Goal: Transaction & Acquisition: Purchase product/service

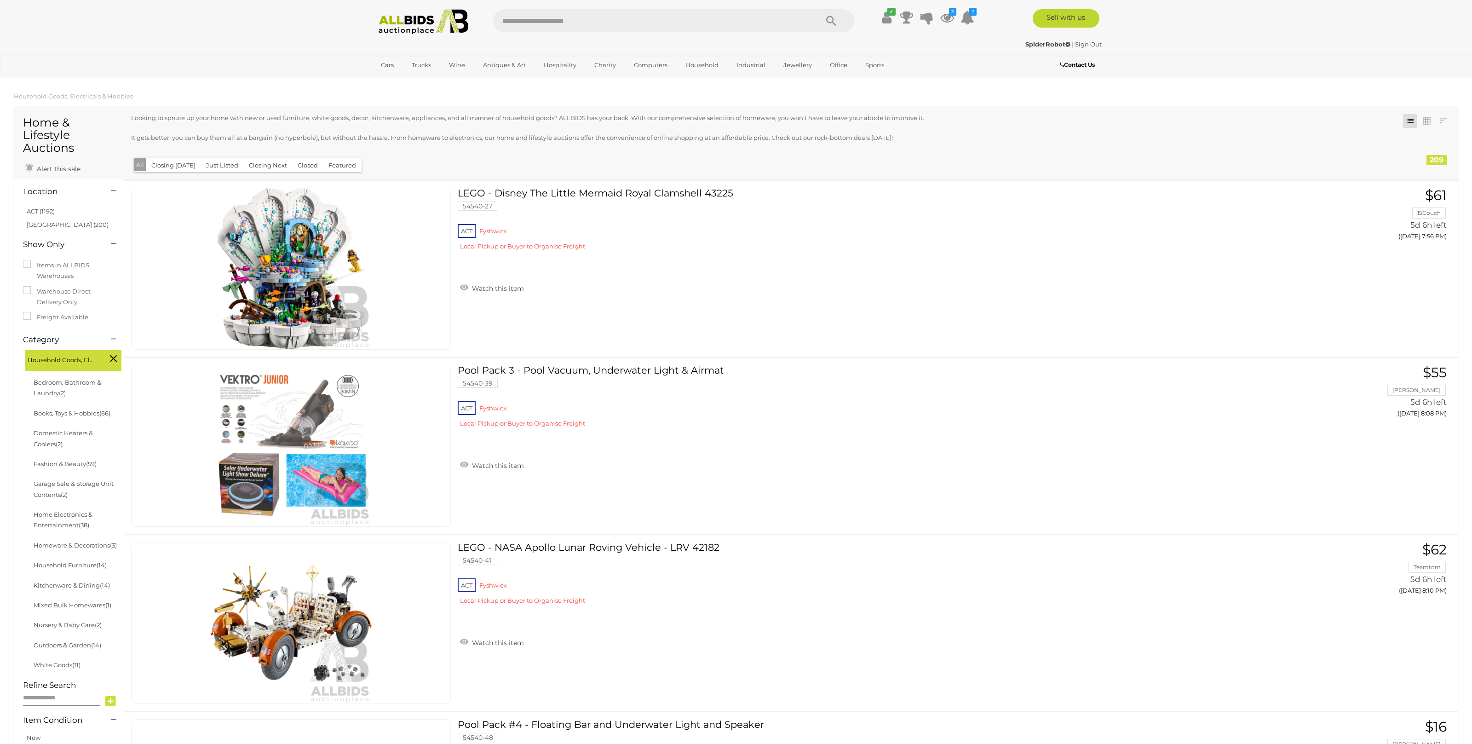
scroll to position [8616, 0]
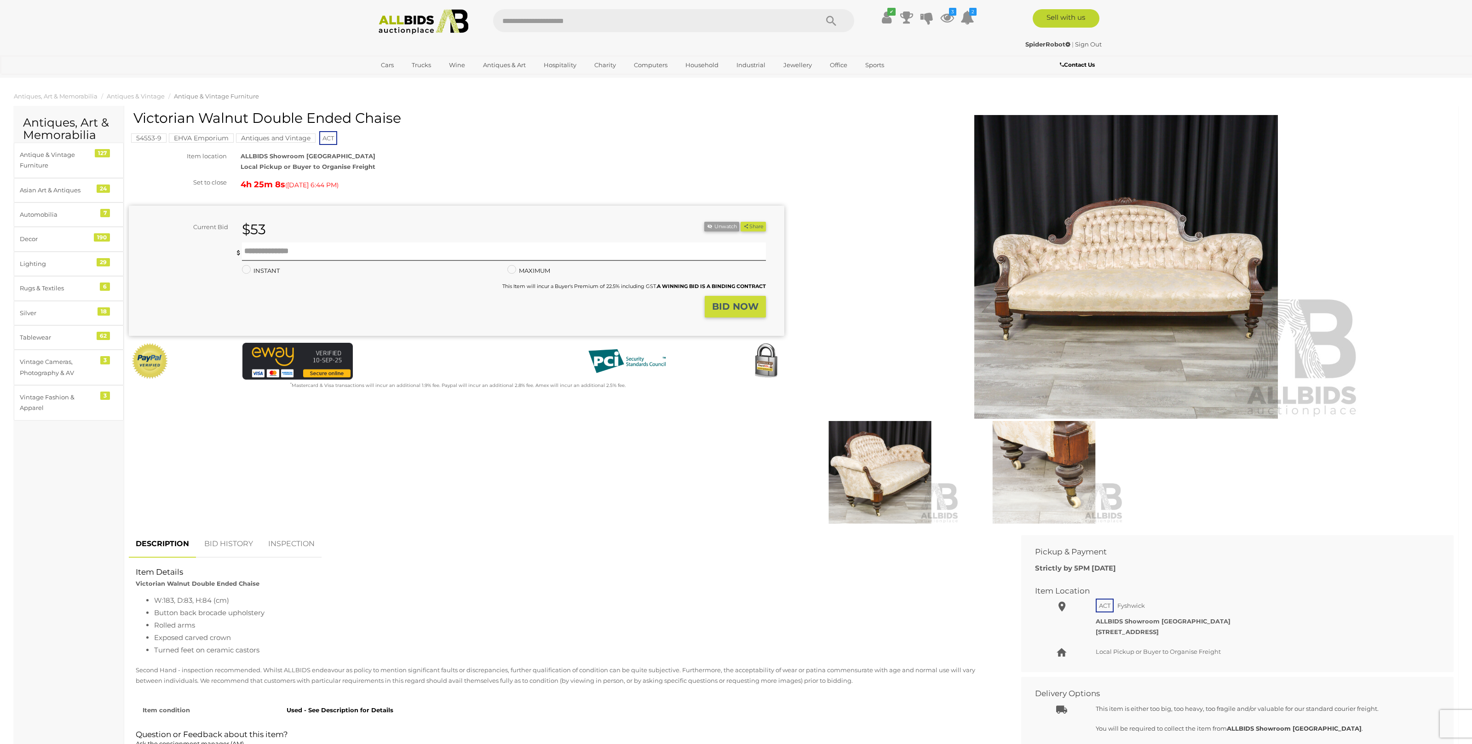
click at [855, 458] on img at bounding box center [879, 472] width 159 height 103
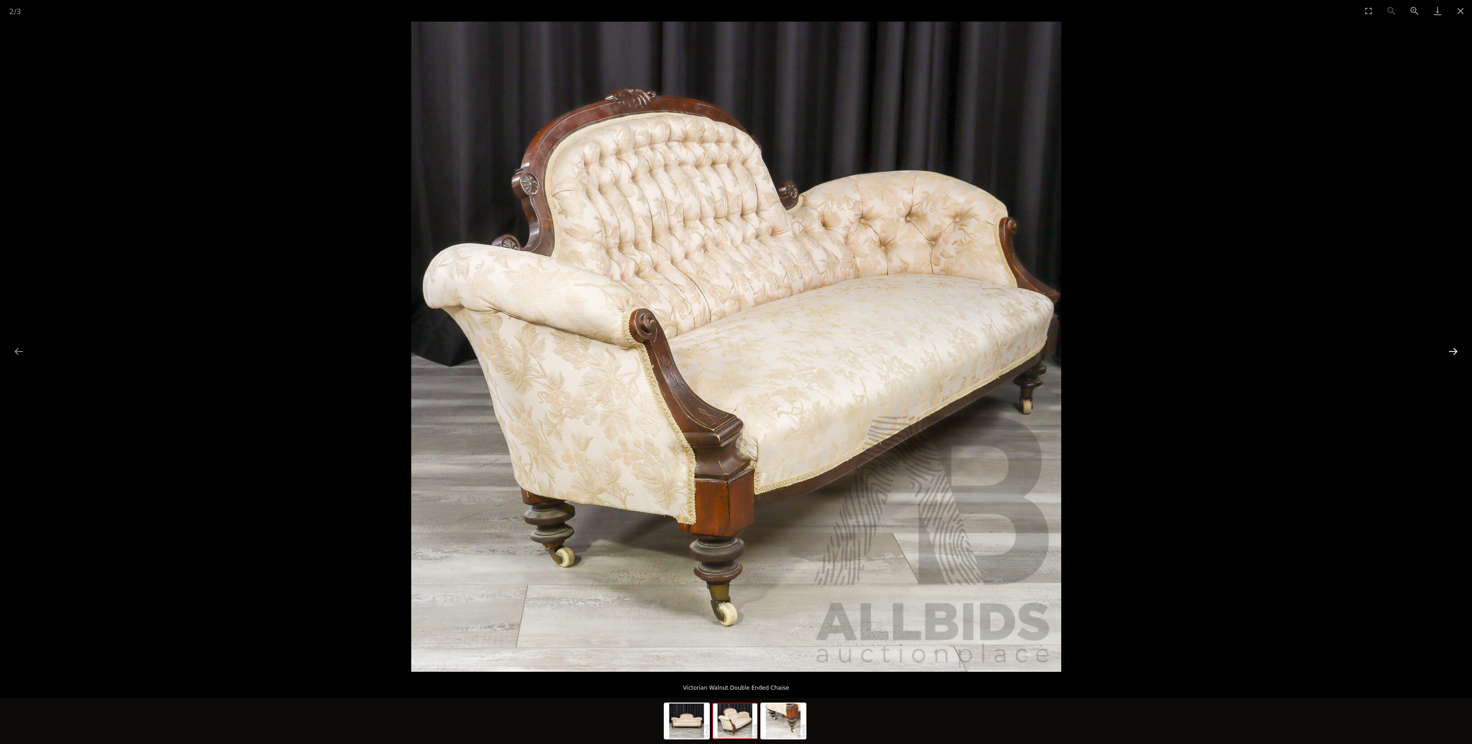
click at [1448, 349] on button "Next slide" at bounding box center [1452, 351] width 19 height 18
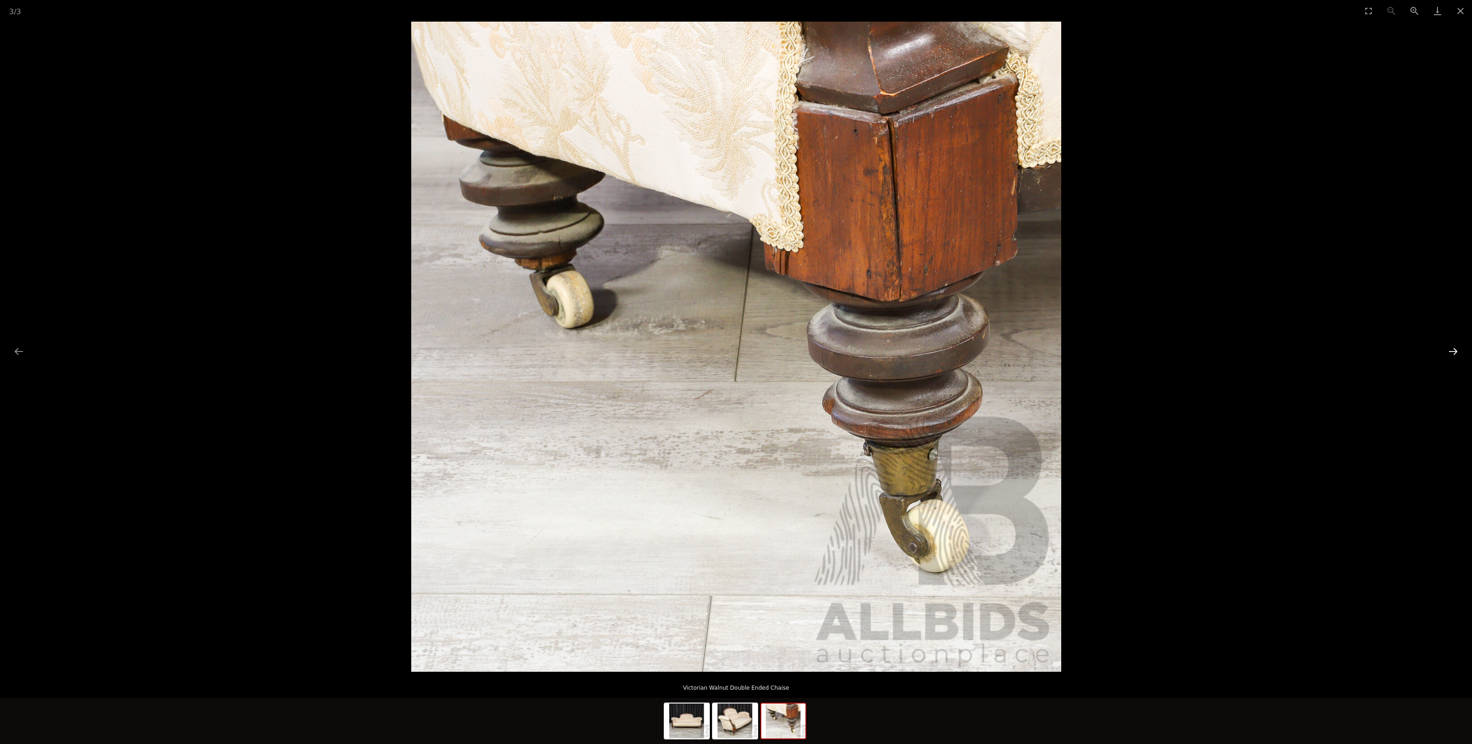
click at [1448, 349] on button "Next slide" at bounding box center [1452, 351] width 19 height 18
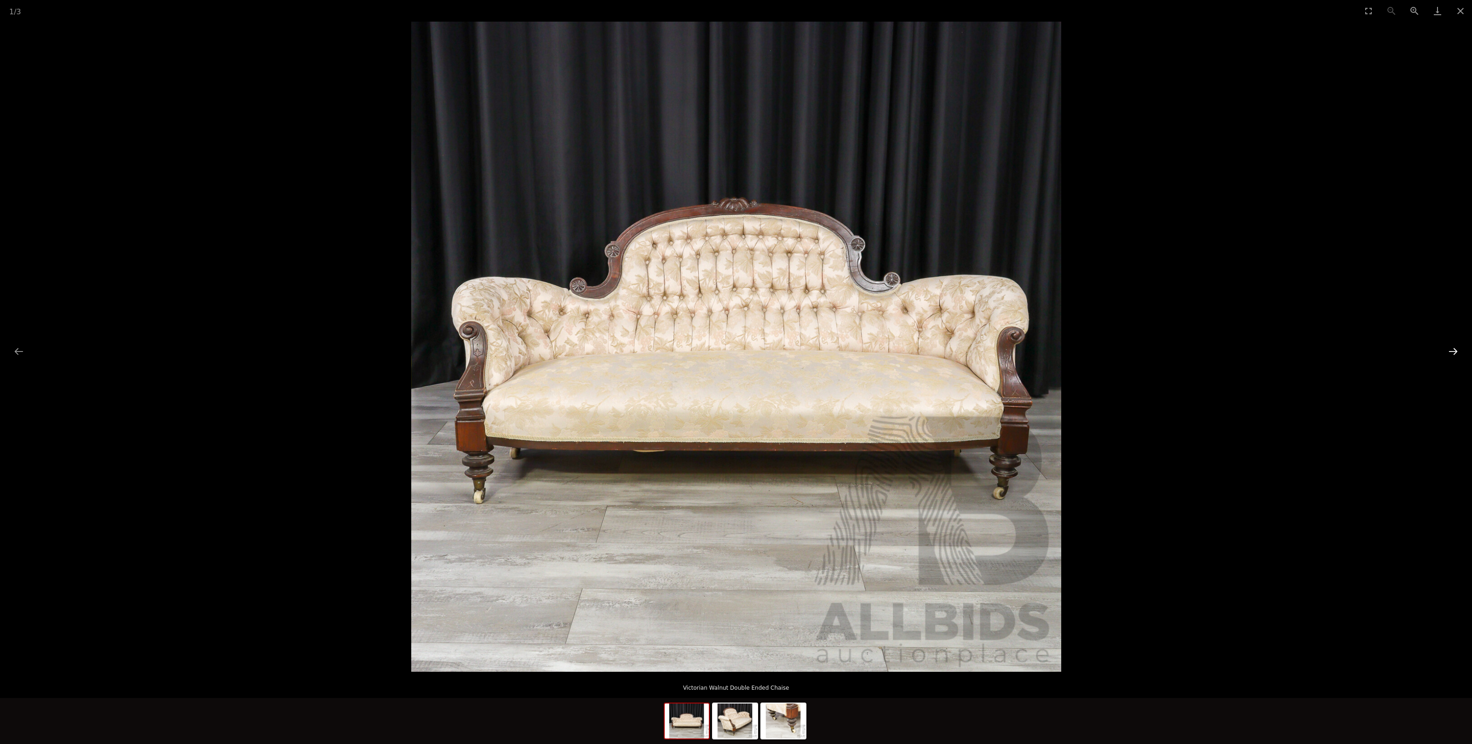
click at [1448, 349] on button "Next slide" at bounding box center [1452, 351] width 19 height 18
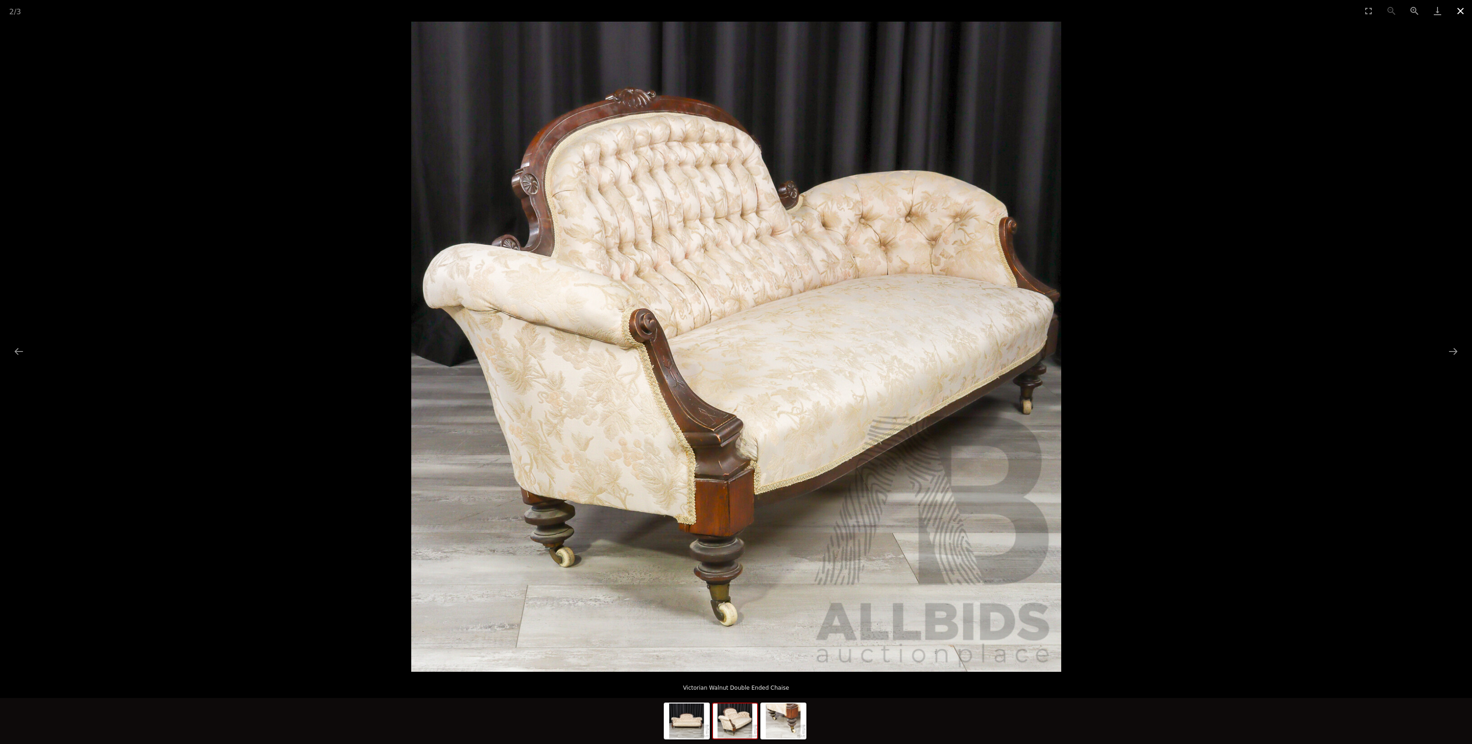
click at [1467, 18] on button "Close gallery" at bounding box center [1460, 11] width 23 height 22
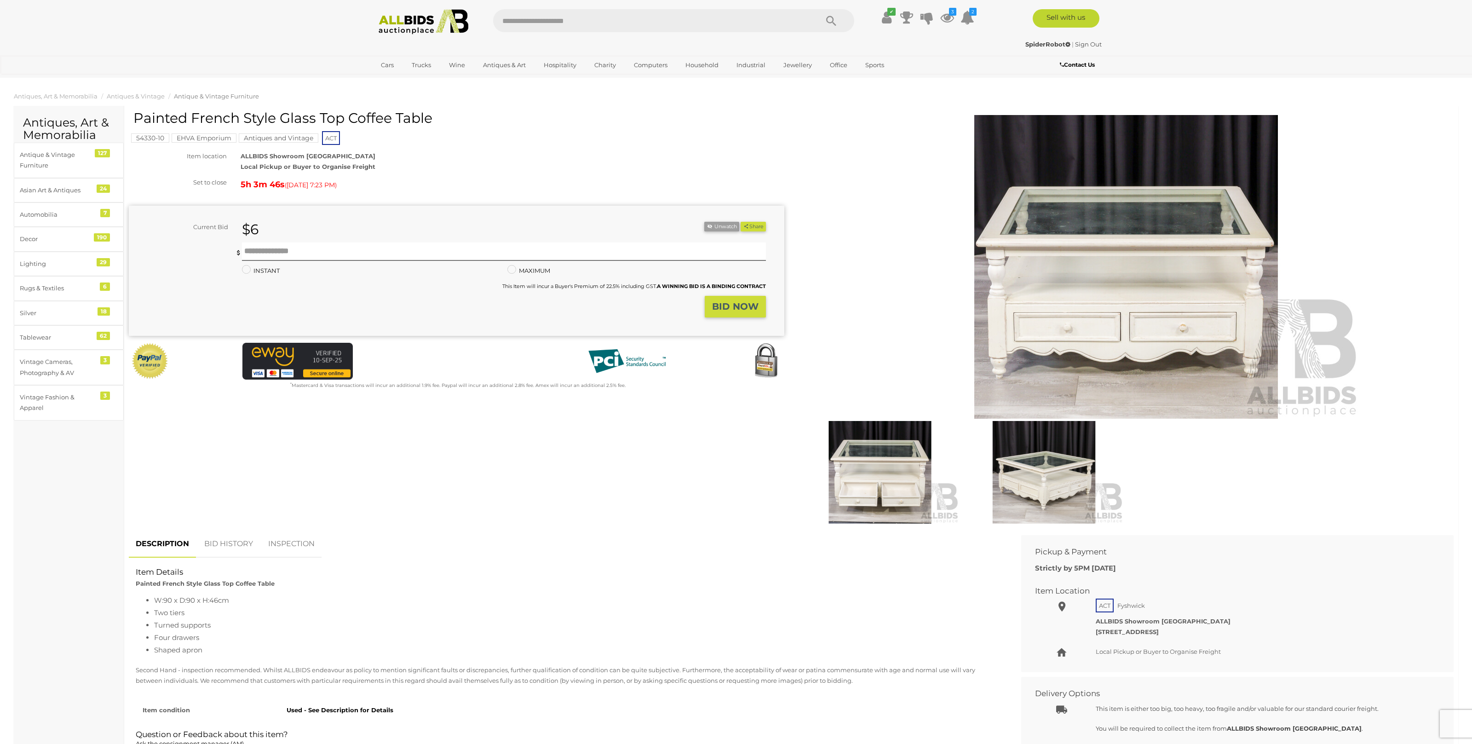
click at [872, 467] on img at bounding box center [879, 472] width 159 height 103
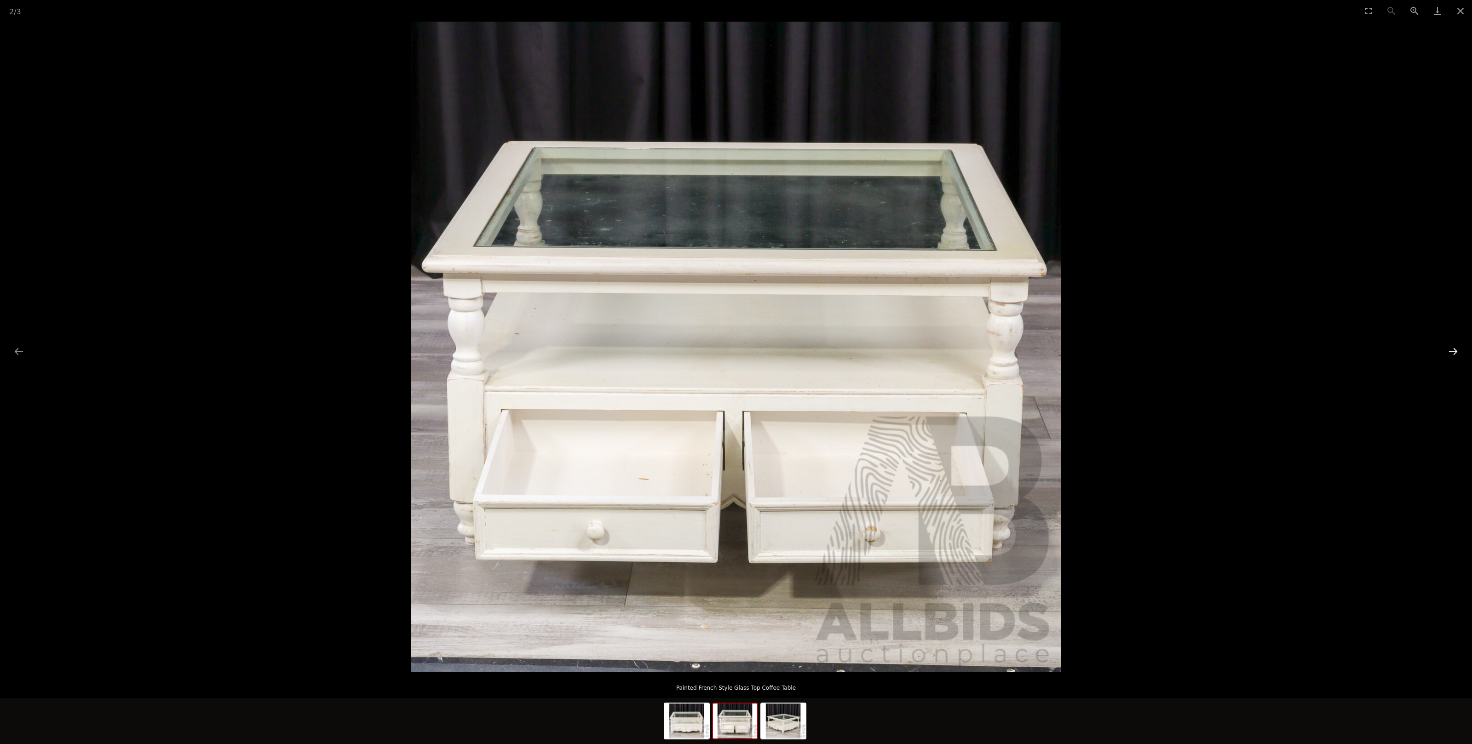
click at [1451, 355] on button "Next slide" at bounding box center [1452, 351] width 19 height 18
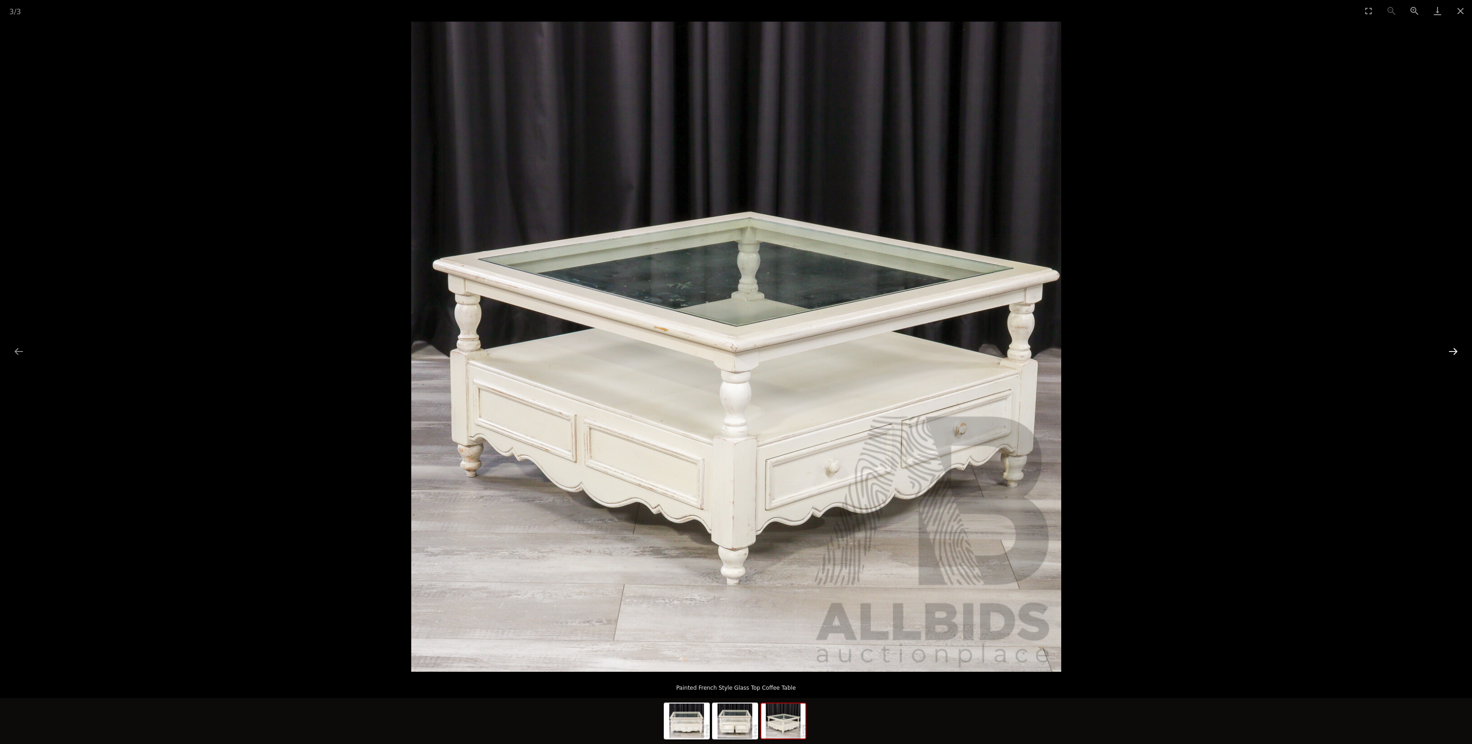
click at [1451, 355] on button "Next slide" at bounding box center [1452, 351] width 19 height 18
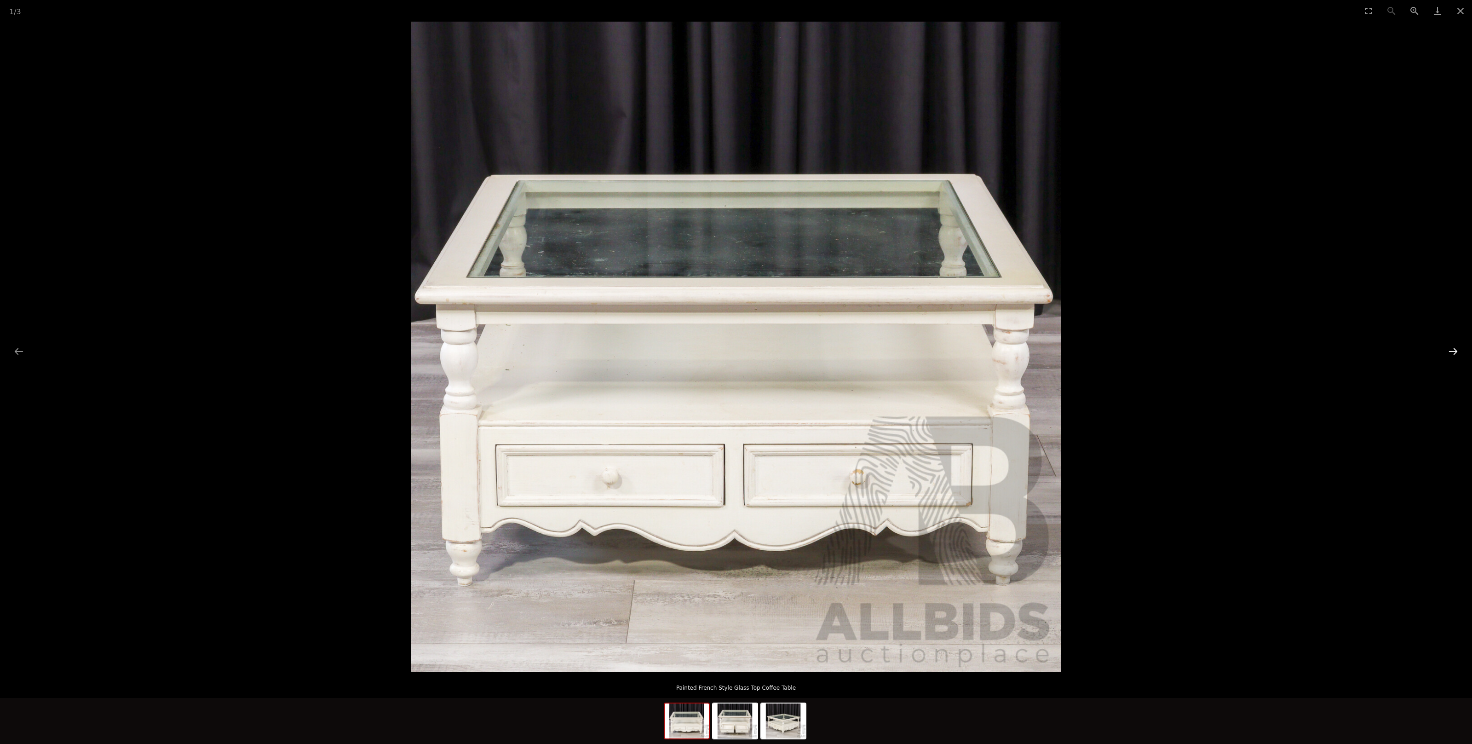
click at [1451, 355] on button "Next slide" at bounding box center [1452, 351] width 19 height 18
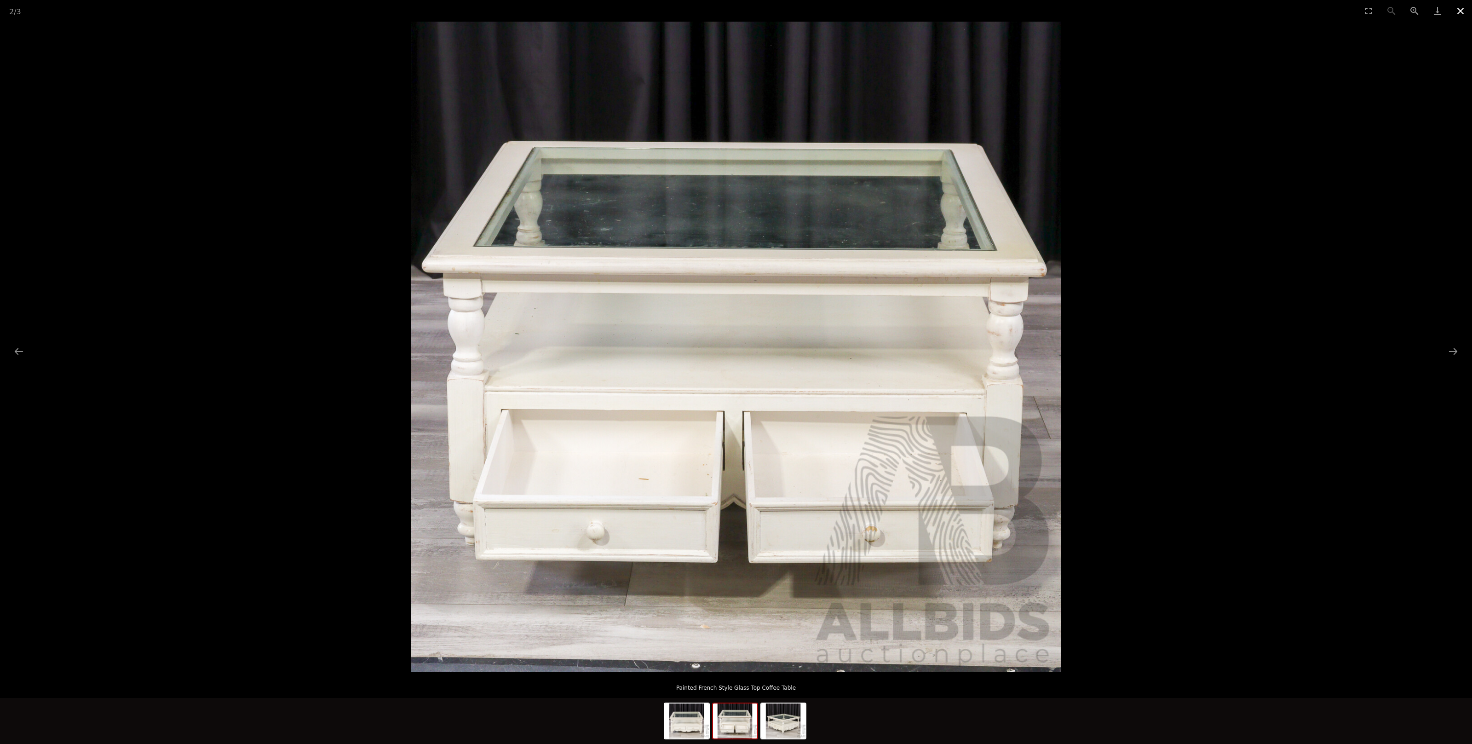
scroll to position [6, 0]
click at [1459, 10] on button "Close gallery" at bounding box center [1460, 11] width 23 height 22
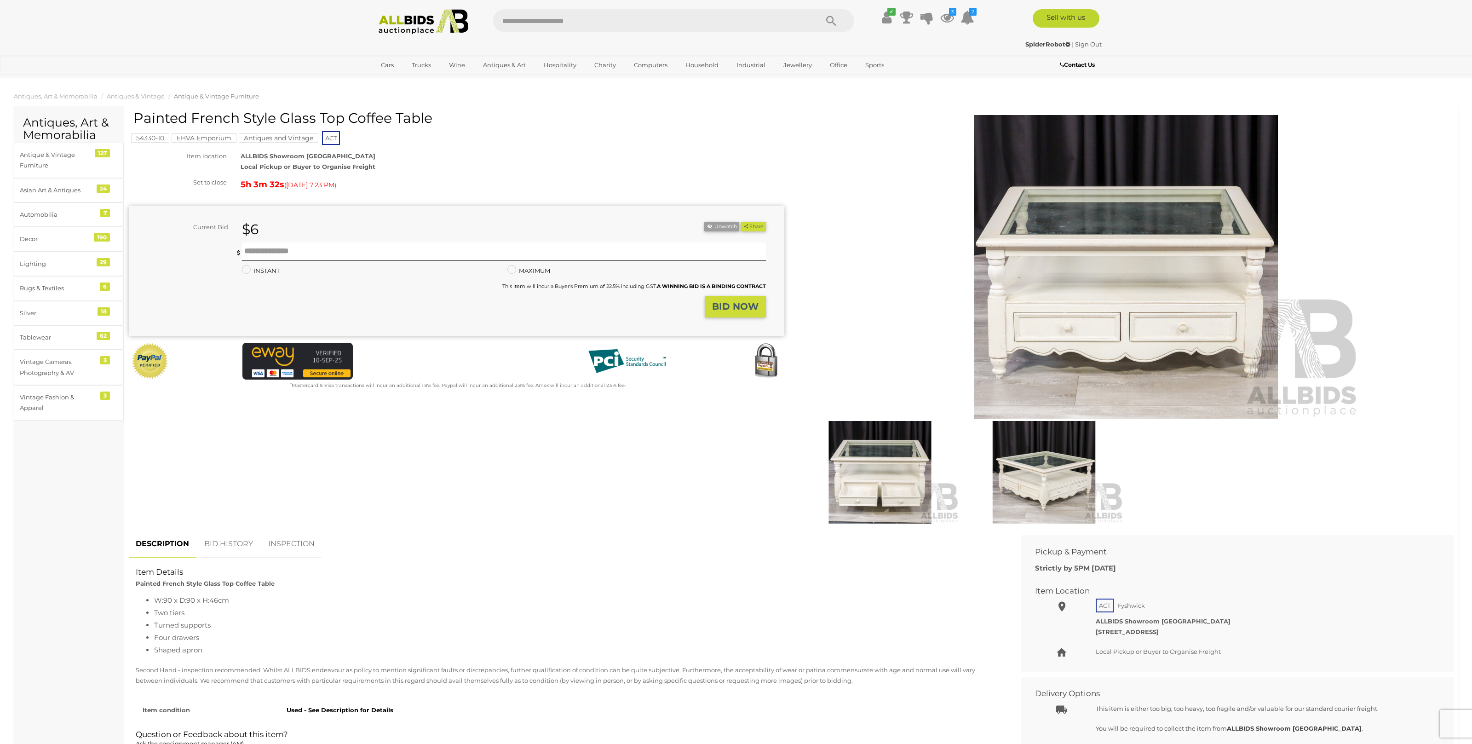
click at [235, 542] on link "BID HISTORY" at bounding box center [228, 543] width 63 height 27
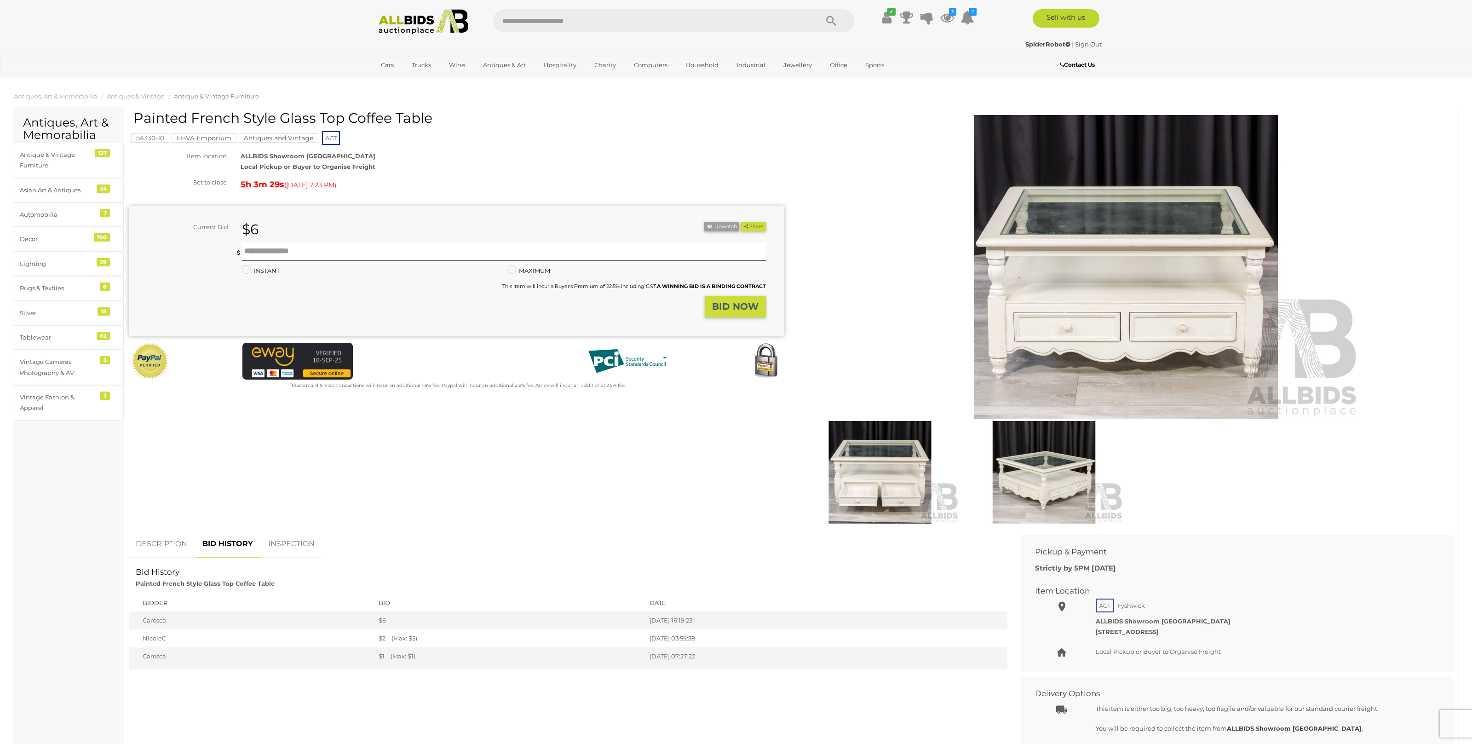
click at [1053, 328] on img at bounding box center [1125, 267] width 471 height 304
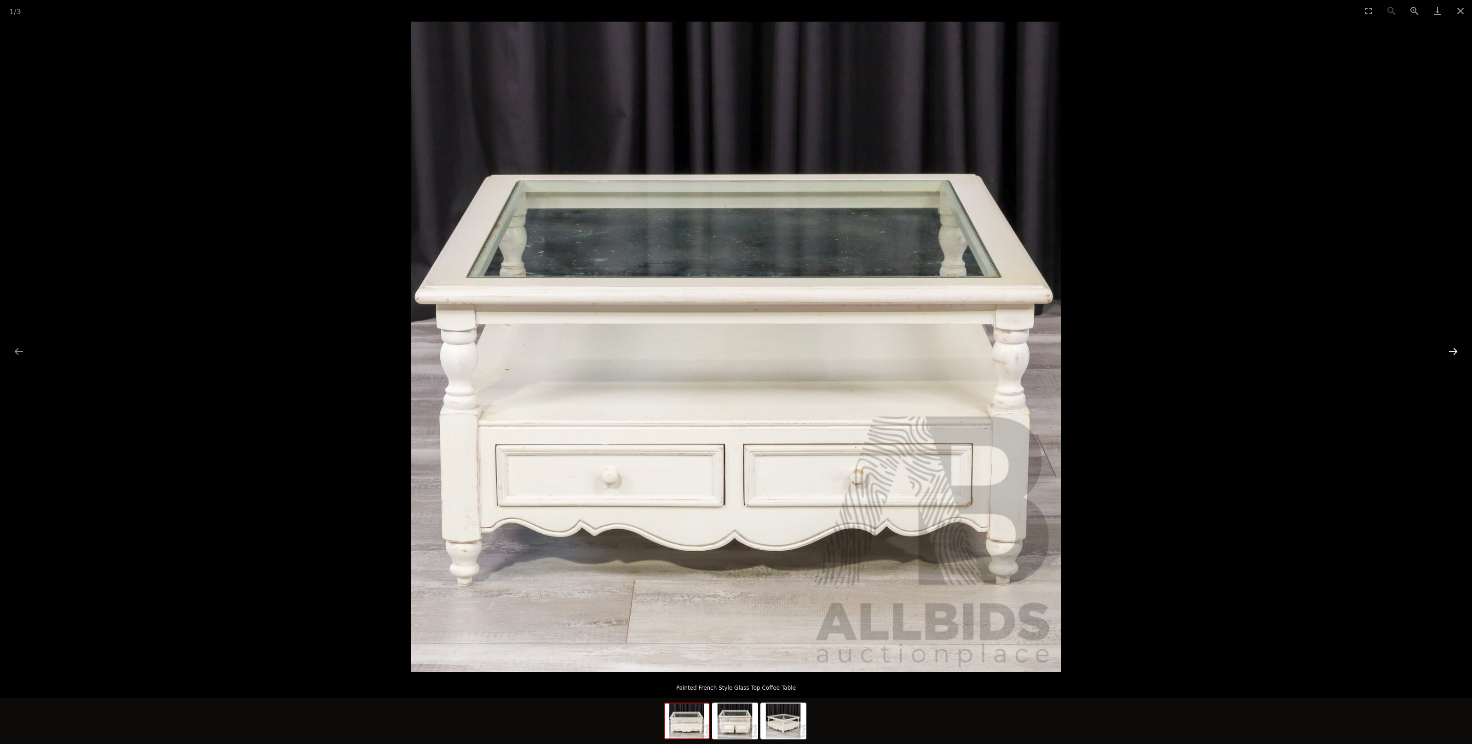
click at [1451, 347] on button "Next slide" at bounding box center [1452, 351] width 19 height 18
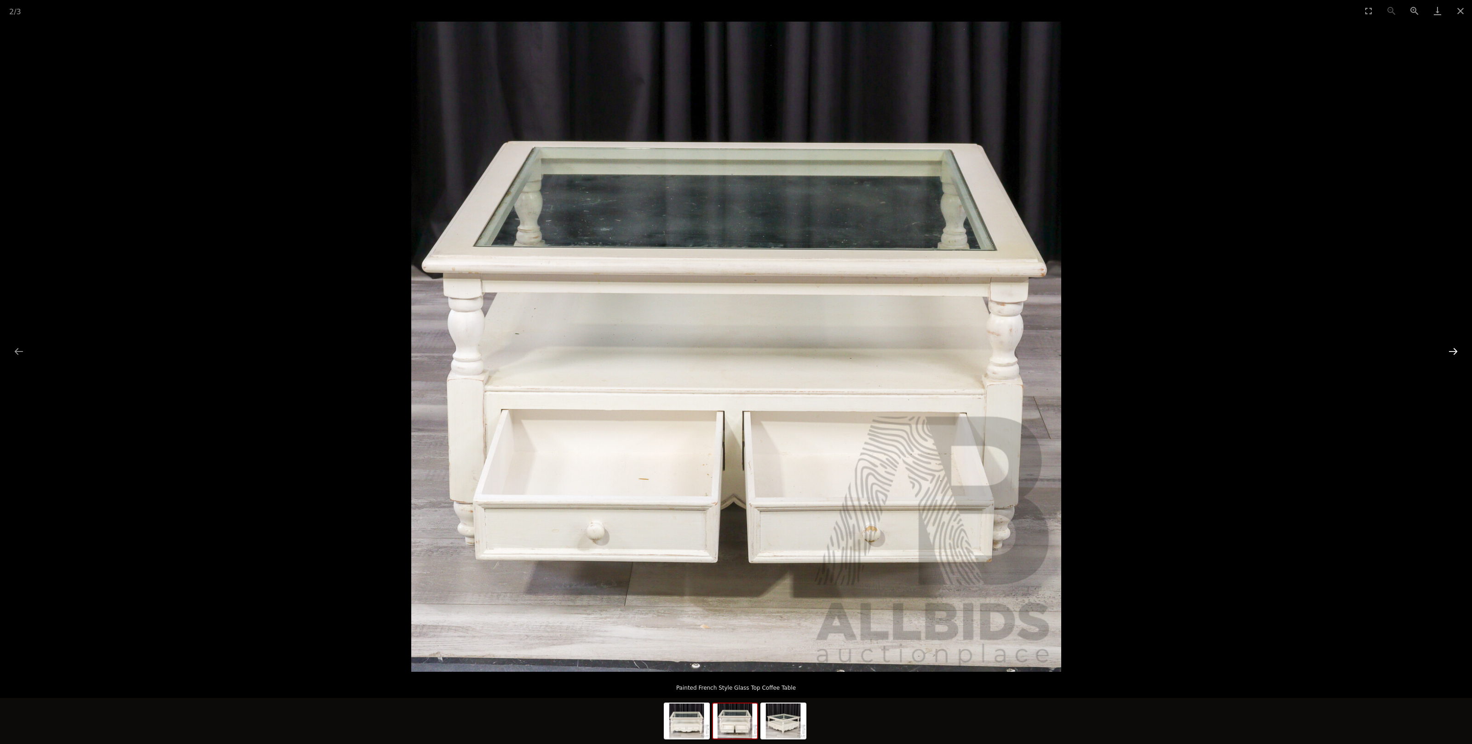
click at [1451, 347] on button "Next slide" at bounding box center [1452, 351] width 19 height 18
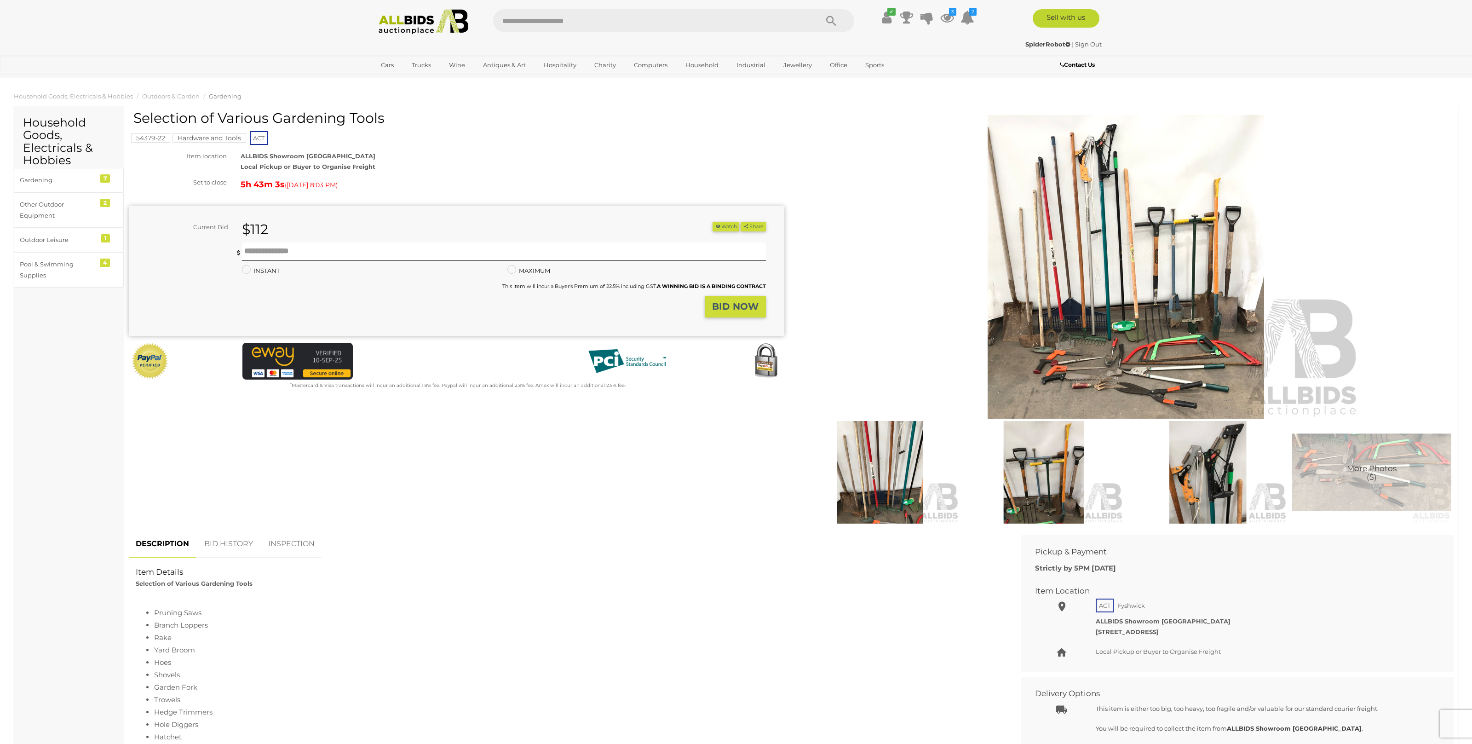
click at [1063, 281] on img at bounding box center [1125, 267] width 471 height 304
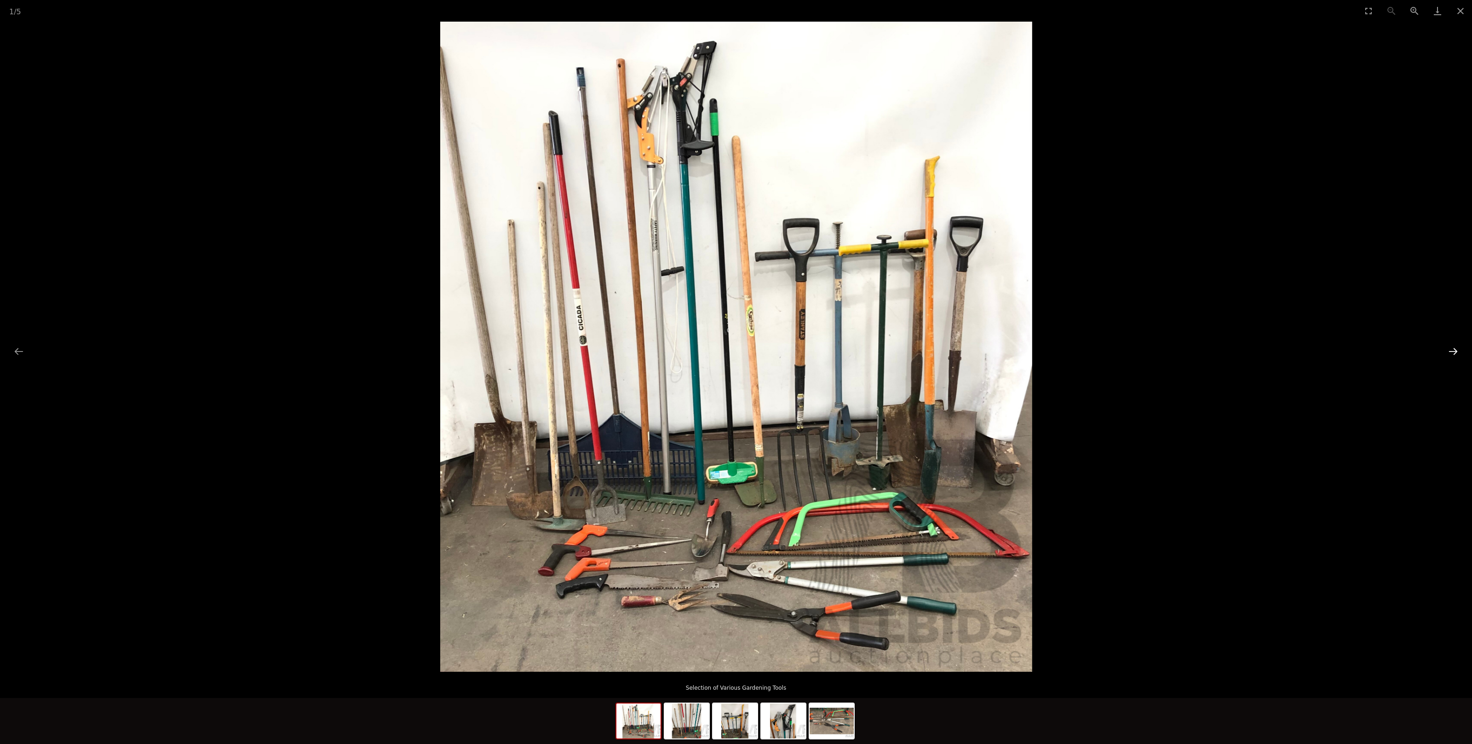
click at [1454, 348] on button "Next slide" at bounding box center [1452, 351] width 19 height 18
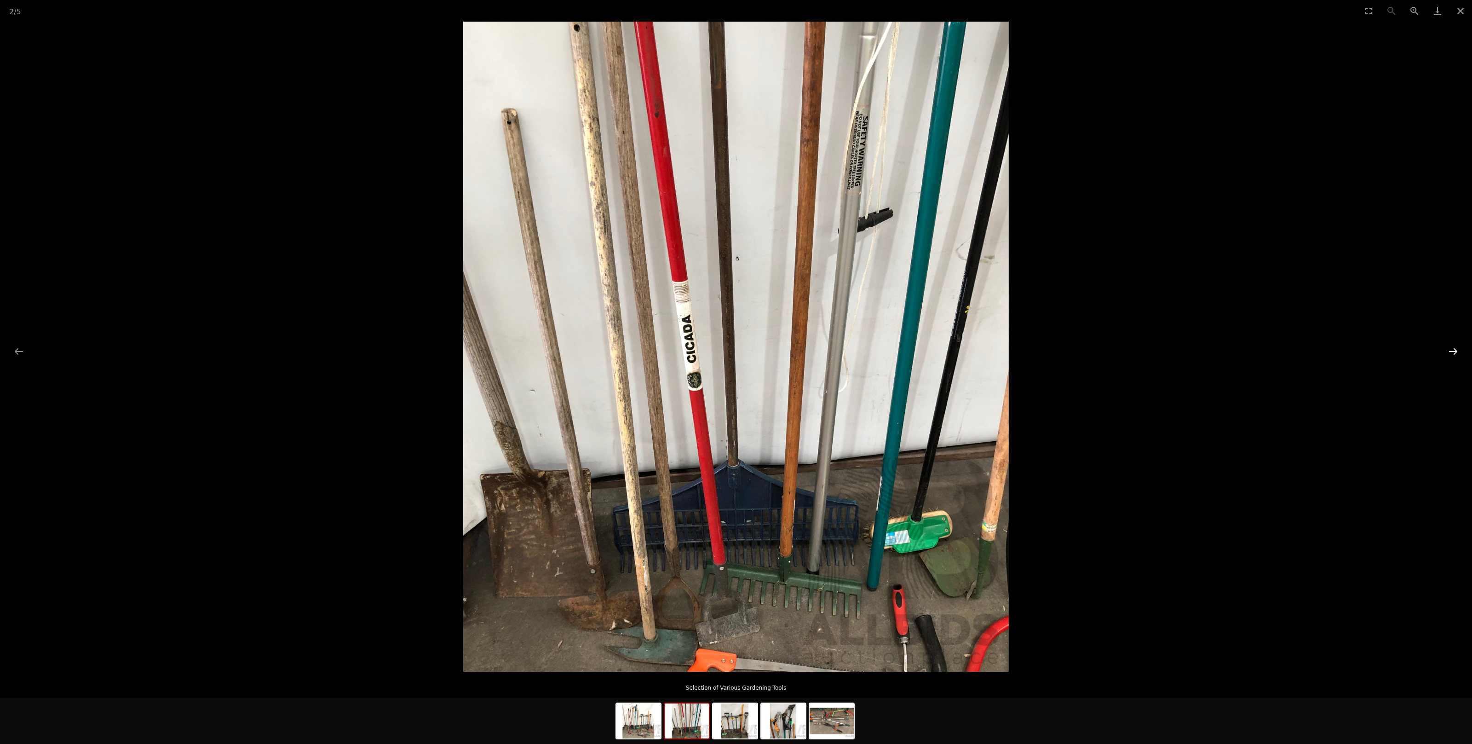
click at [1455, 352] on button "Next slide" at bounding box center [1452, 351] width 19 height 18
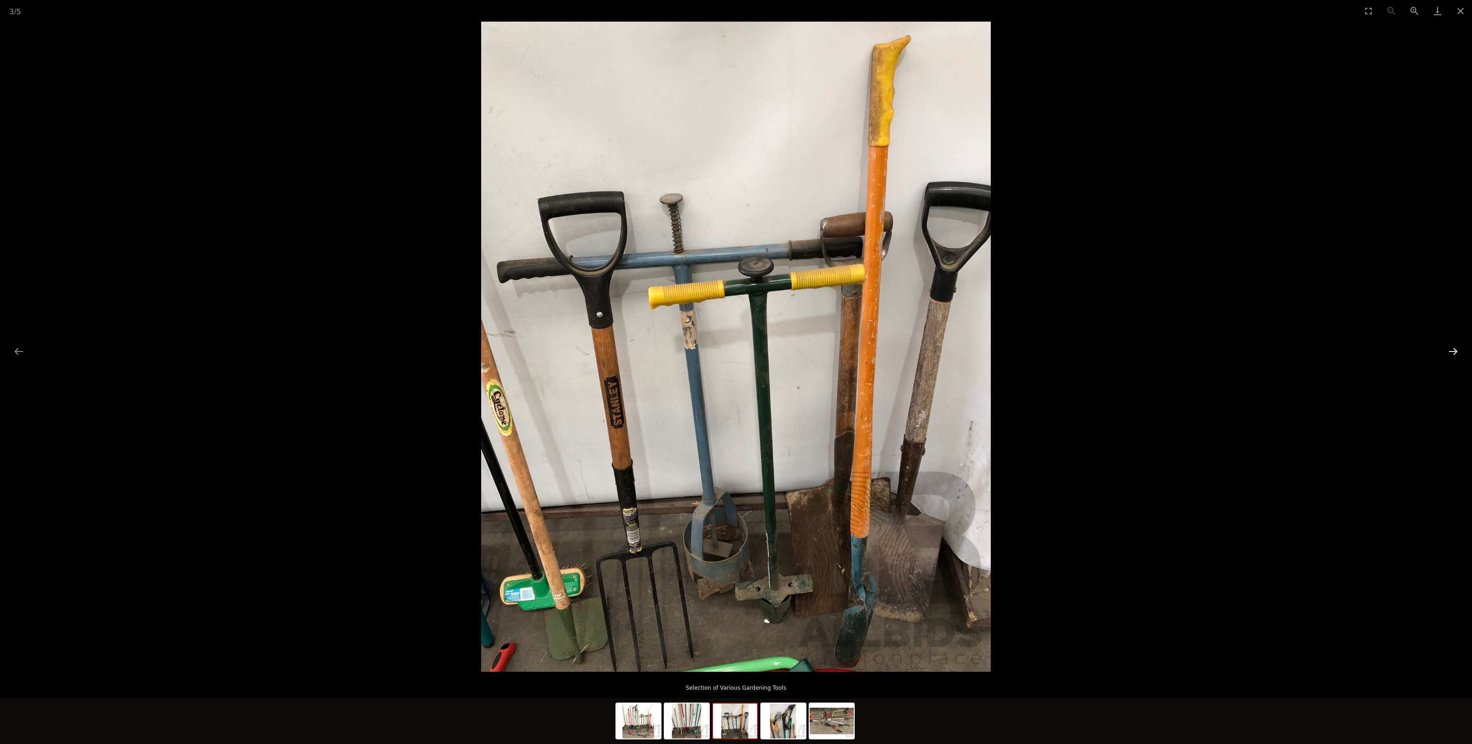
click at [1455, 352] on button "Next slide" at bounding box center [1452, 351] width 19 height 18
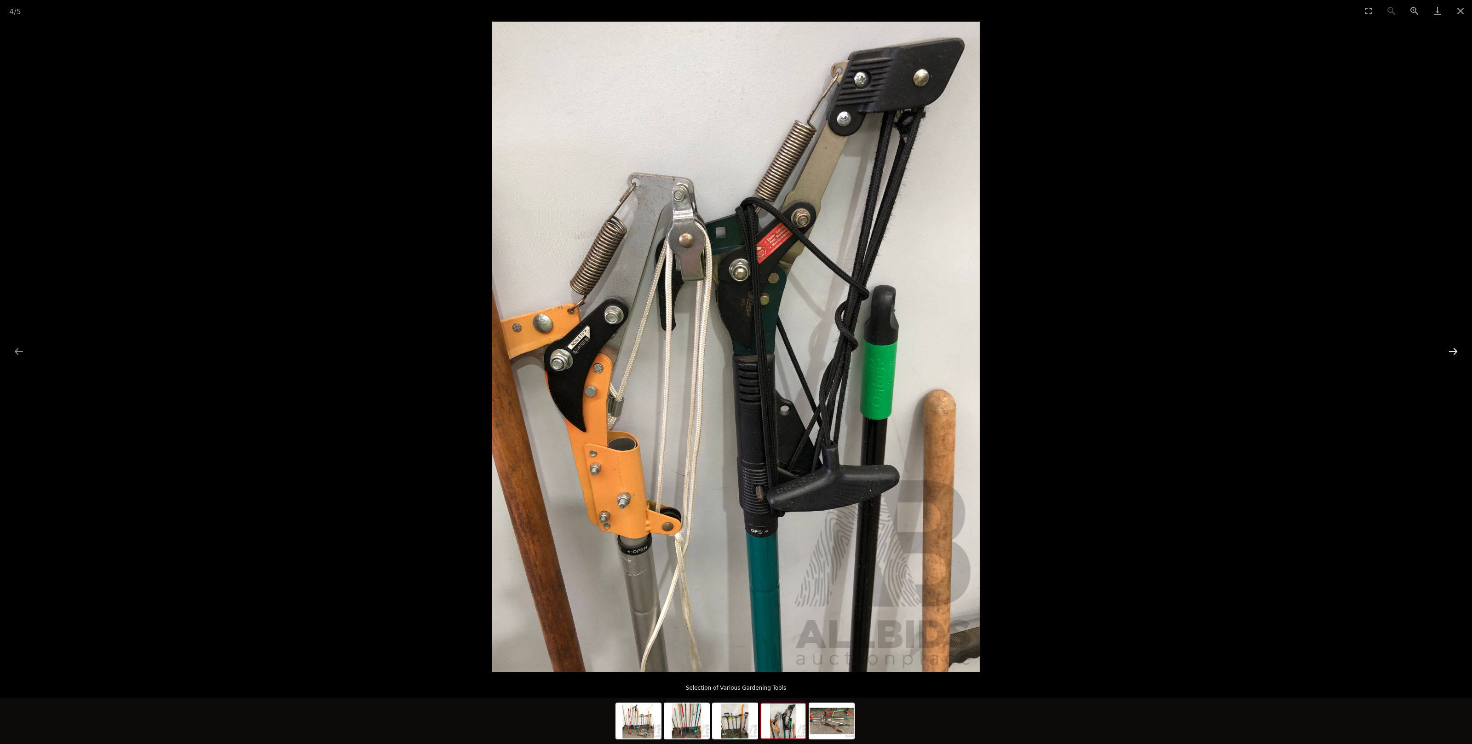
click at [1455, 352] on button "Next slide" at bounding box center [1452, 351] width 19 height 18
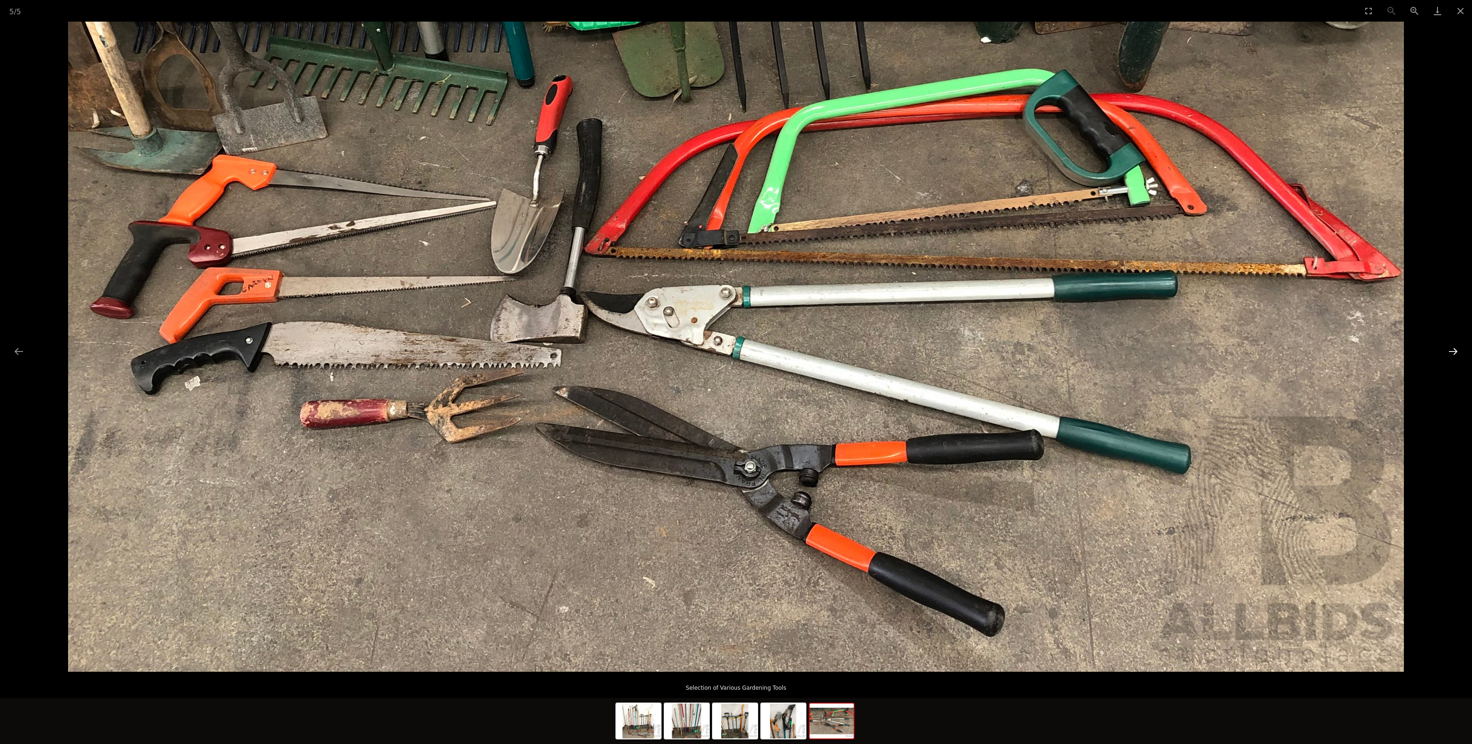
click at [1455, 352] on button "Next slide" at bounding box center [1452, 351] width 19 height 18
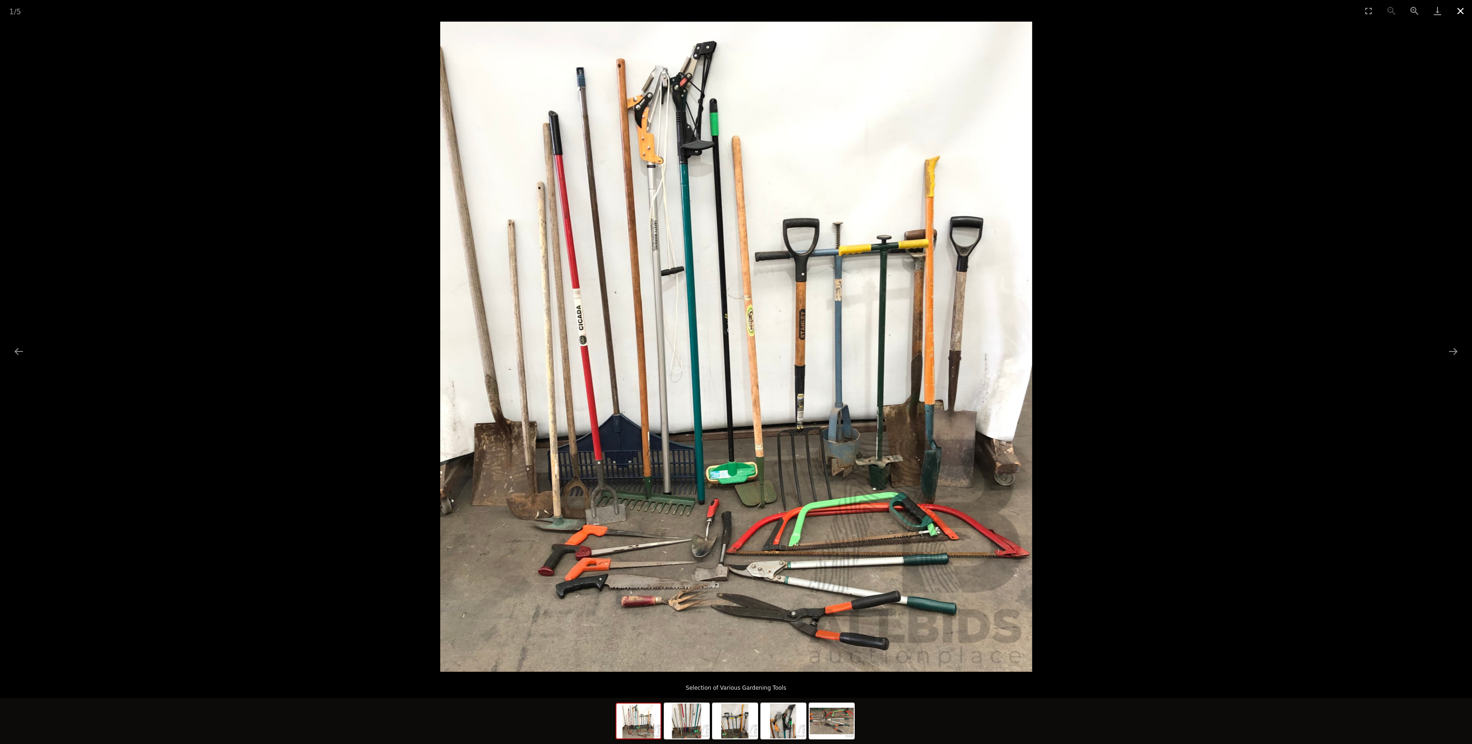
click at [1452, 7] on button "Close gallery" at bounding box center [1460, 11] width 23 height 22
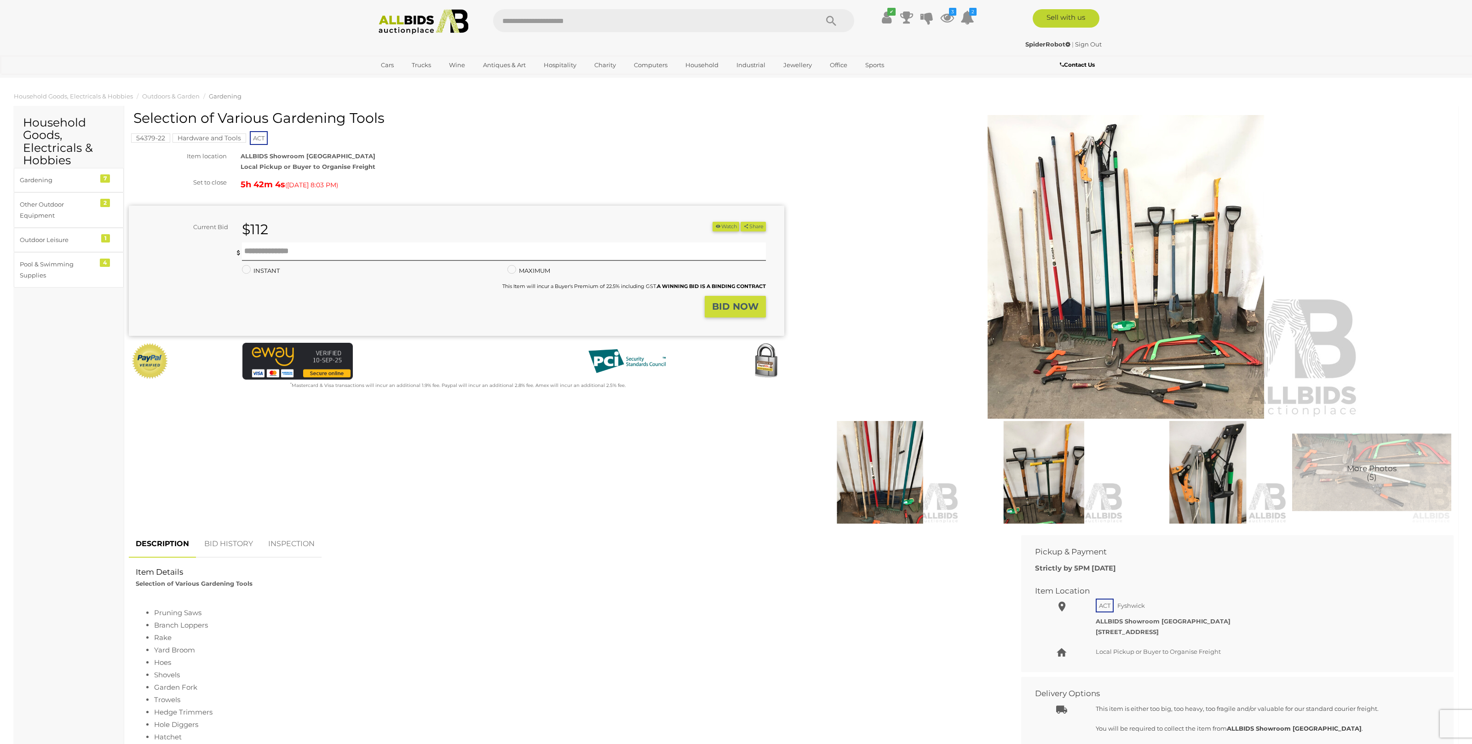
click at [212, 543] on link "BID HISTORY" at bounding box center [228, 543] width 63 height 27
